Goal: Transaction & Acquisition: Purchase product/service

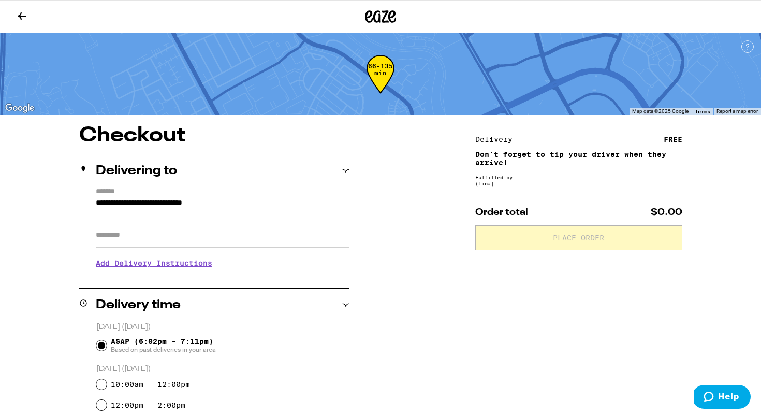
click at [29, 19] on button at bounding box center [21, 17] width 43 height 33
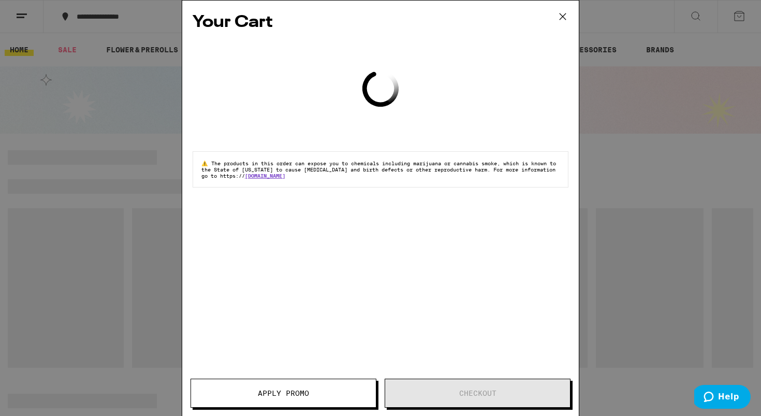
click at [566, 19] on icon at bounding box center [563, 17] width 16 height 16
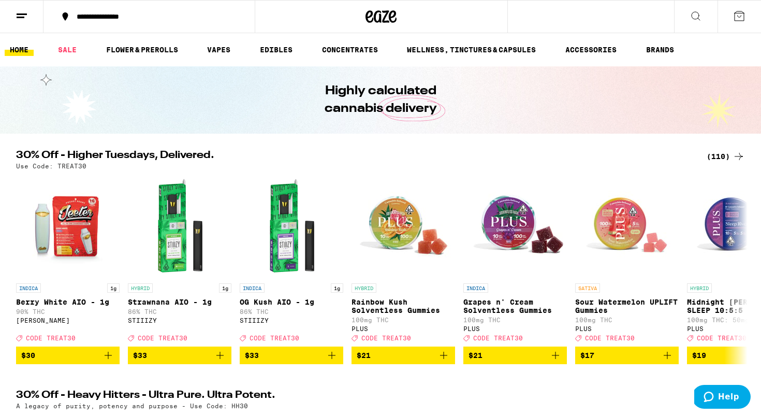
click at [710, 157] on div "(110)" at bounding box center [726, 156] width 38 height 12
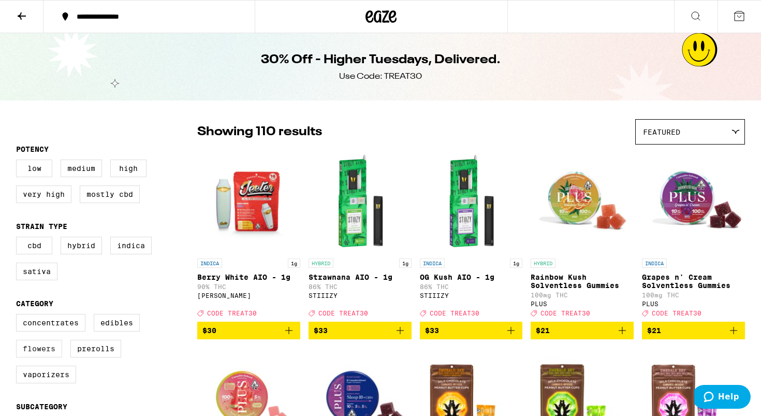
click at [46, 357] on label "Flowers" at bounding box center [39, 349] width 46 height 18
click at [19, 316] on input "Flowers" at bounding box center [18, 315] width 1 height 1
checkbox input "true"
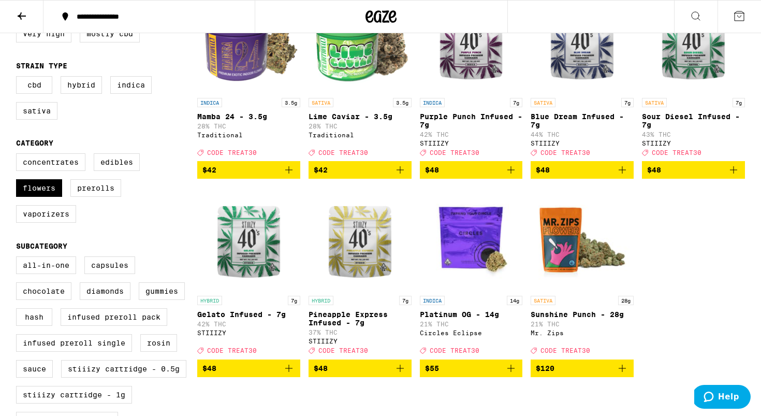
scroll to position [178, 0]
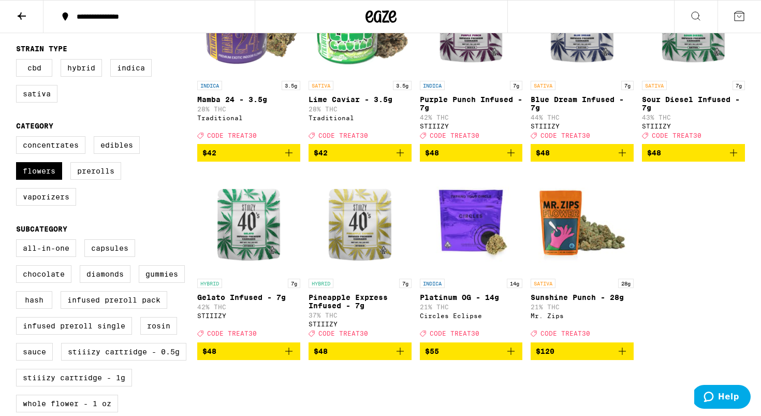
click at [625, 357] on icon "Add to bag" at bounding box center [622, 351] width 12 height 12
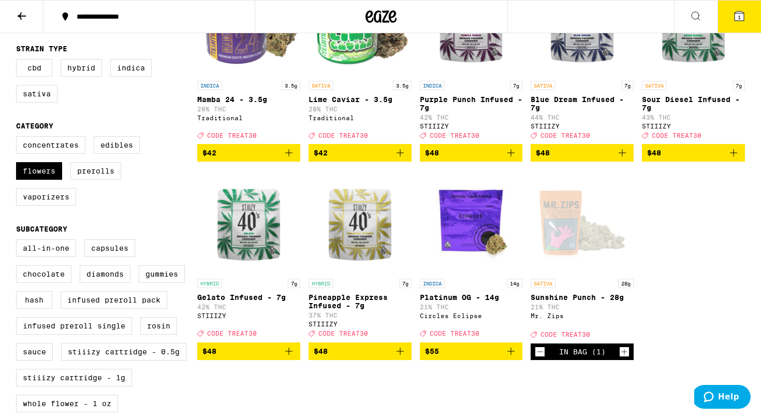
click at [742, 14] on icon at bounding box center [739, 15] width 9 height 9
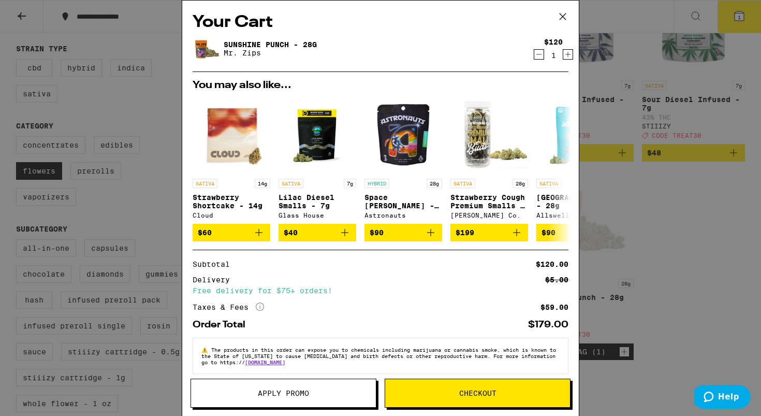
click at [316, 388] on button "Apply Promo" at bounding box center [284, 393] width 186 height 29
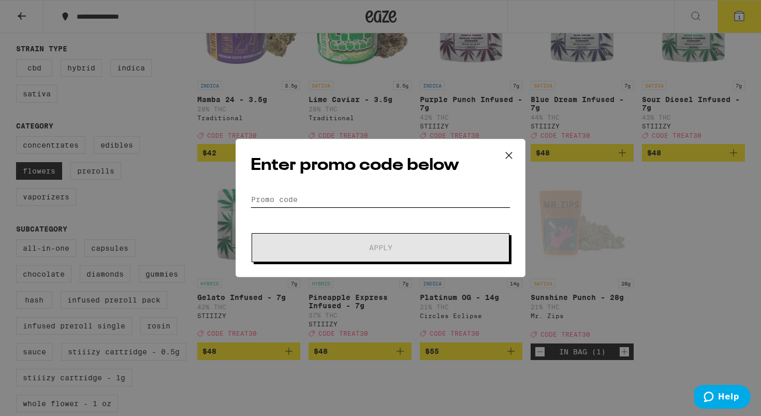
click at [340, 199] on input "Promo Code" at bounding box center [381, 200] width 260 height 16
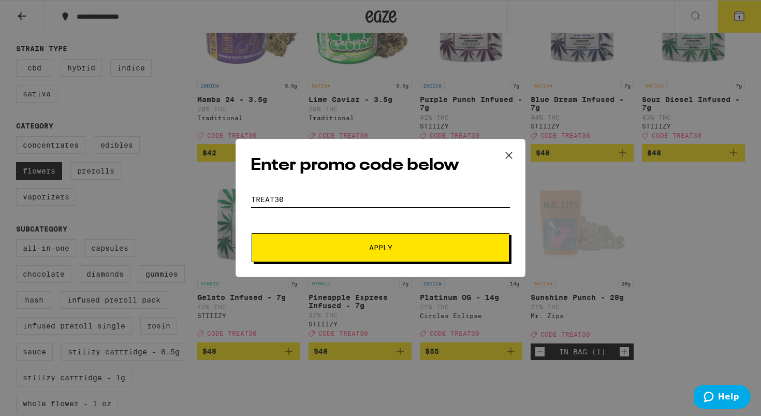
type input "TREAT30"
click at [398, 243] on button "Apply" at bounding box center [381, 247] width 258 height 29
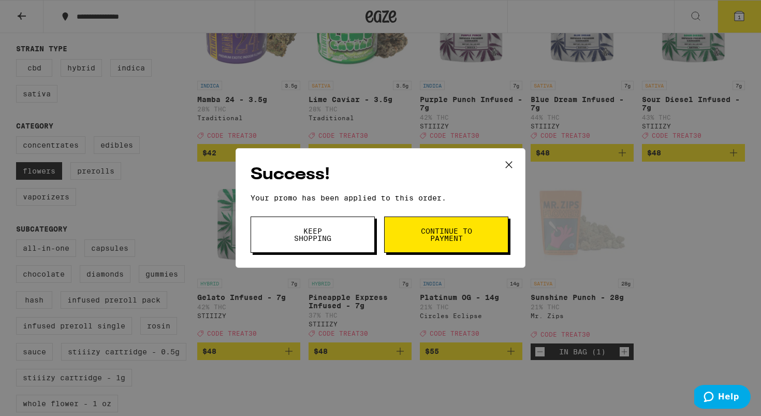
click at [402, 238] on button "Continue to payment" at bounding box center [446, 234] width 124 height 36
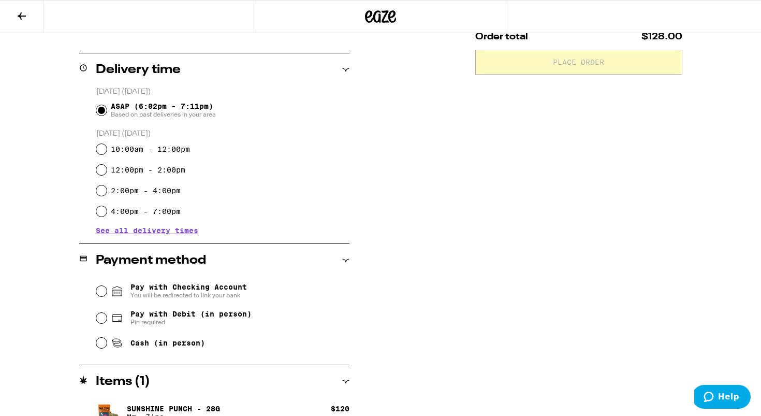
scroll to position [245, 0]
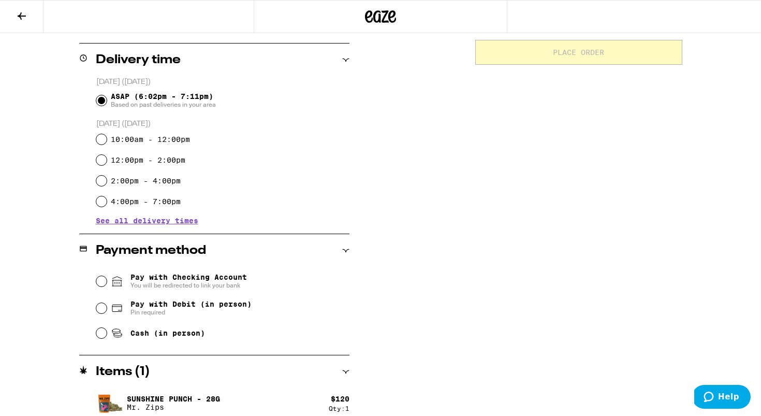
click at [192, 304] on span "Pay with Debit (in person)" at bounding box center [190, 304] width 121 height 8
click at [107, 304] on input "Pay with Debit (in person) Pin required" at bounding box center [101, 308] width 10 height 10
radio input "true"
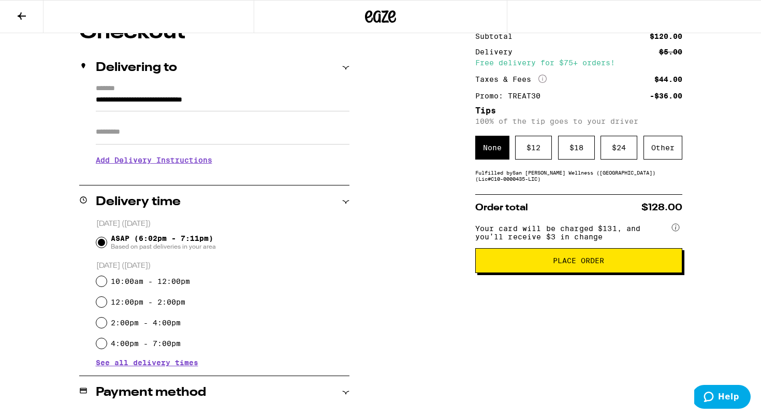
scroll to position [115, 0]
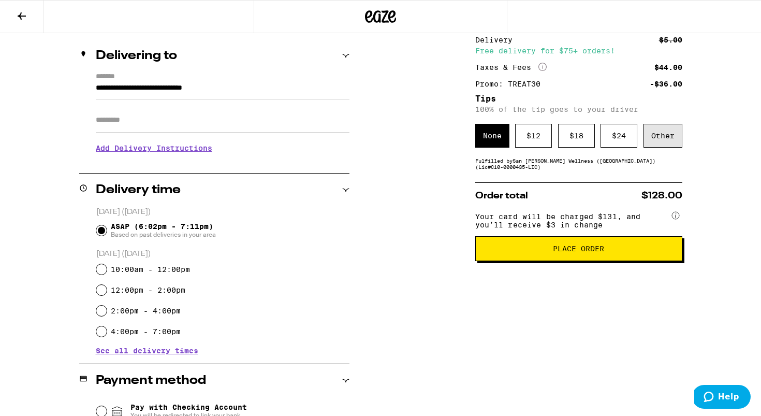
click at [667, 135] on div "Other" at bounding box center [663, 136] width 39 height 24
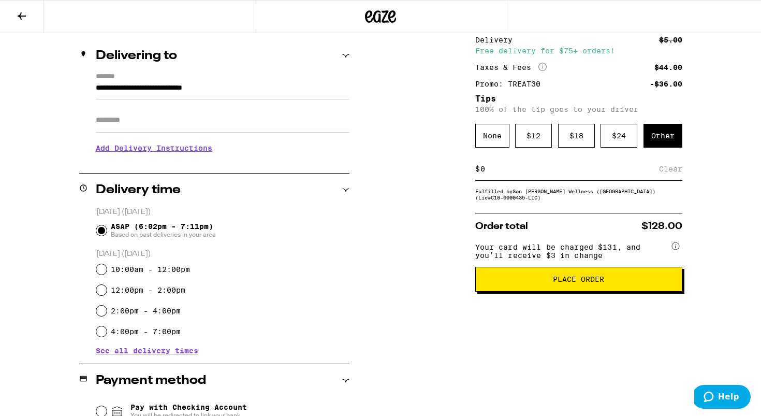
click at [598, 173] on input at bounding box center [569, 168] width 179 height 9
type input "7"
click at [668, 170] on div "Save" at bounding box center [673, 168] width 19 height 23
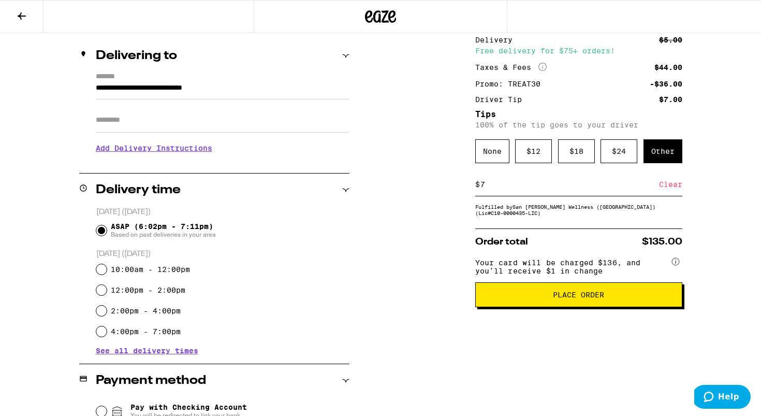
click at [607, 298] on span "Place Order" at bounding box center [579, 294] width 190 height 7
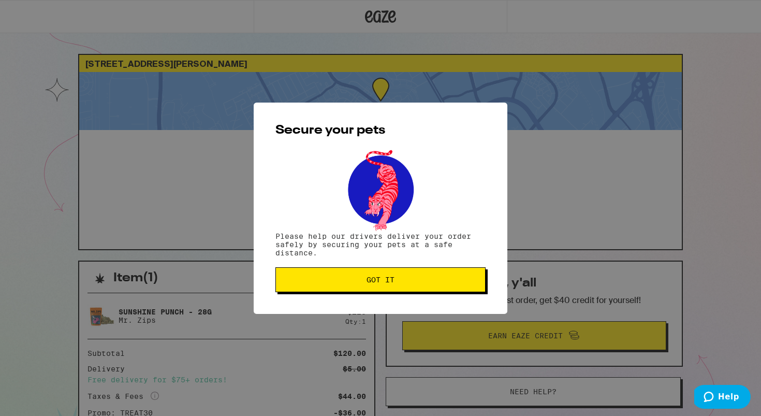
click at [393, 283] on span "Got it" at bounding box center [381, 279] width 28 height 7
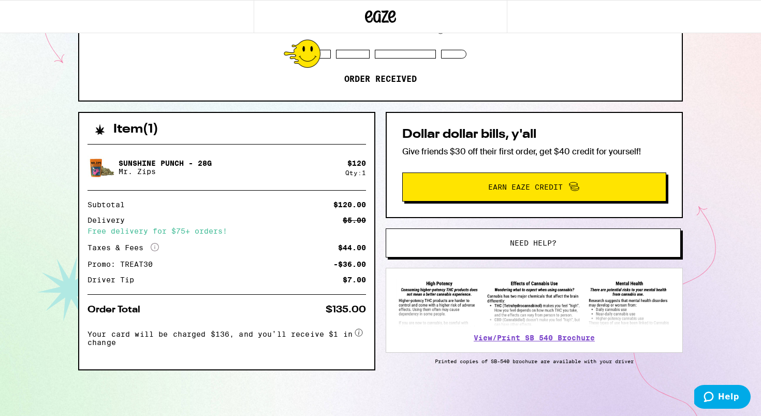
scroll to position [151, 0]
